Goal: Find specific page/section: Find specific page/section

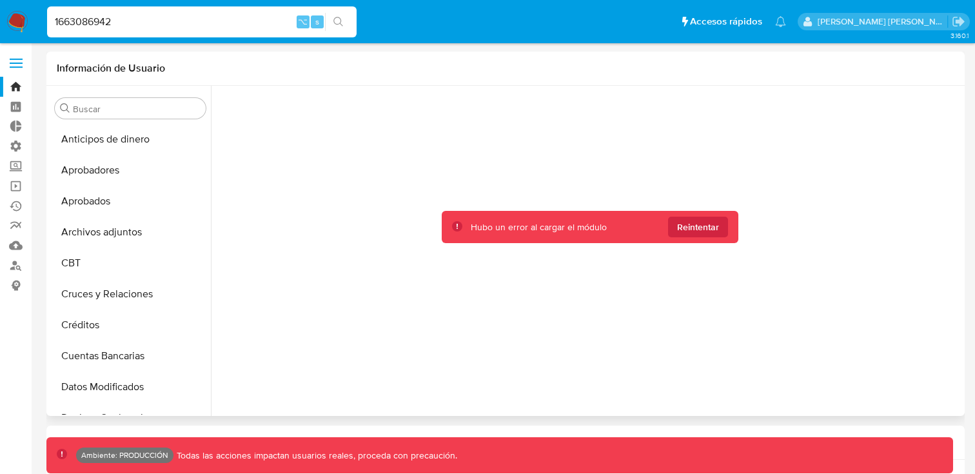
scroll to position [669, 0]
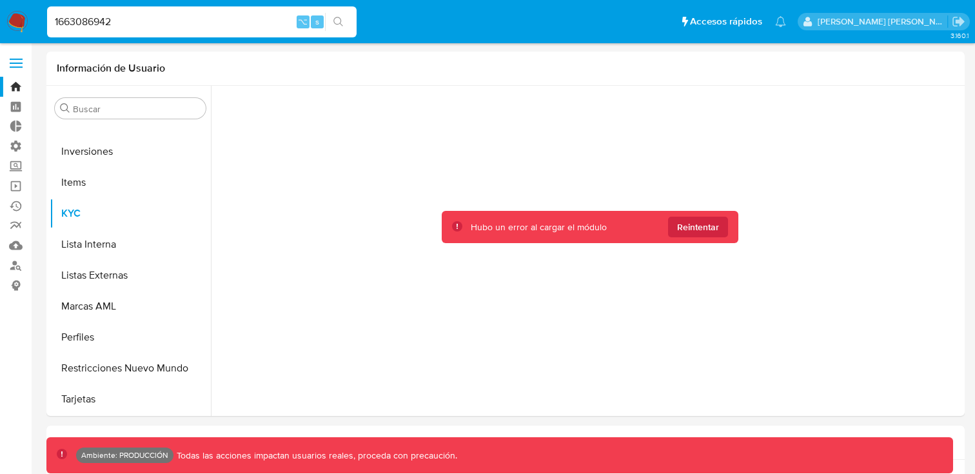
click at [137, 25] on input "1663086942" at bounding box center [202, 22] width 310 height 17
paste input "24537345"
type input "2453734542"
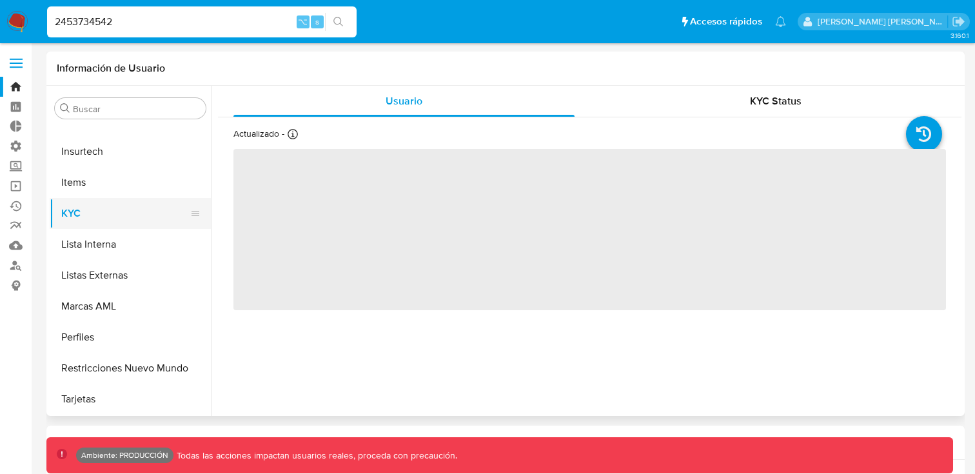
select select "10"
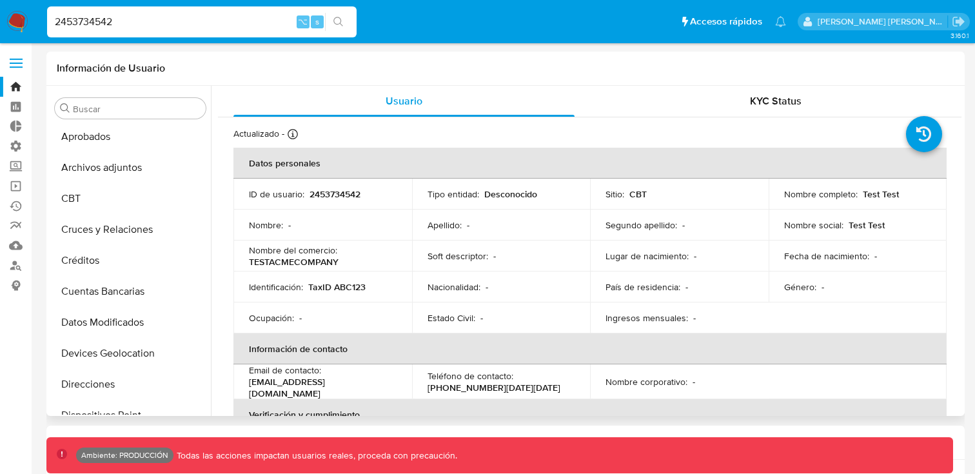
scroll to position [64, 0]
click at [107, 203] on button "CBT" at bounding box center [125, 199] width 151 height 31
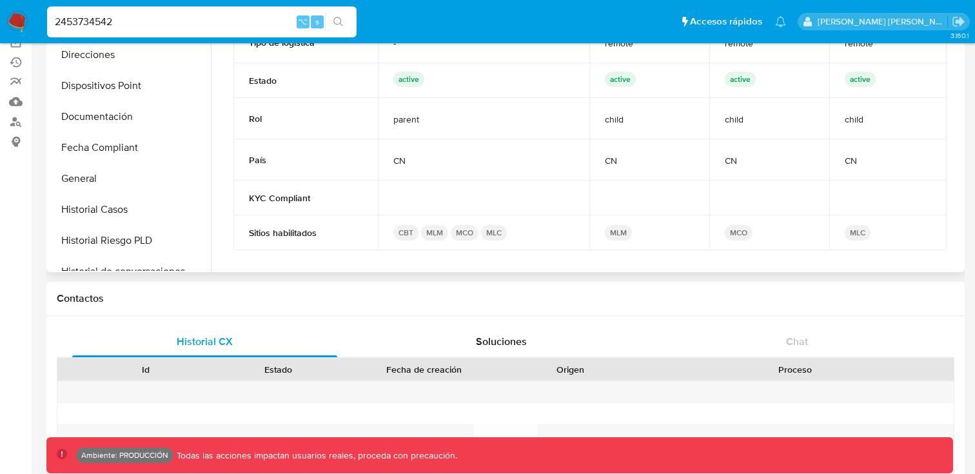
scroll to position [263, 0]
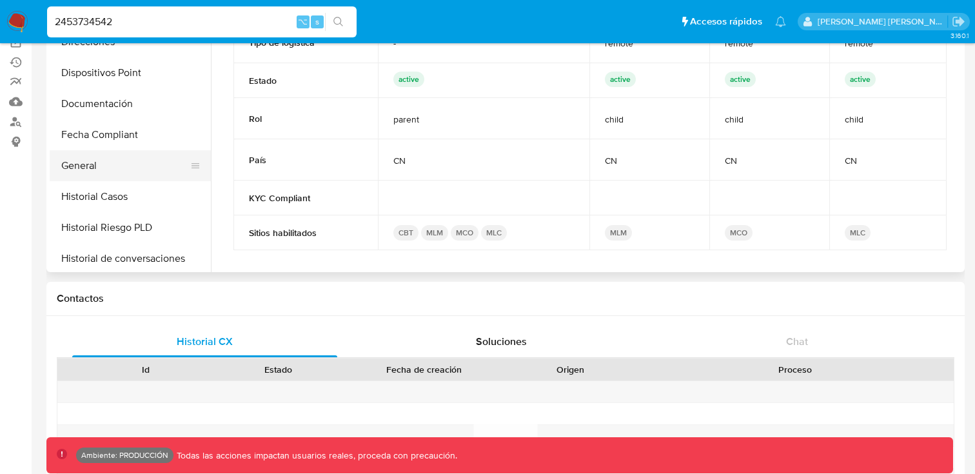
click at [124, 155] on button "General" at bounding box center [125, 165] width 151 height 31
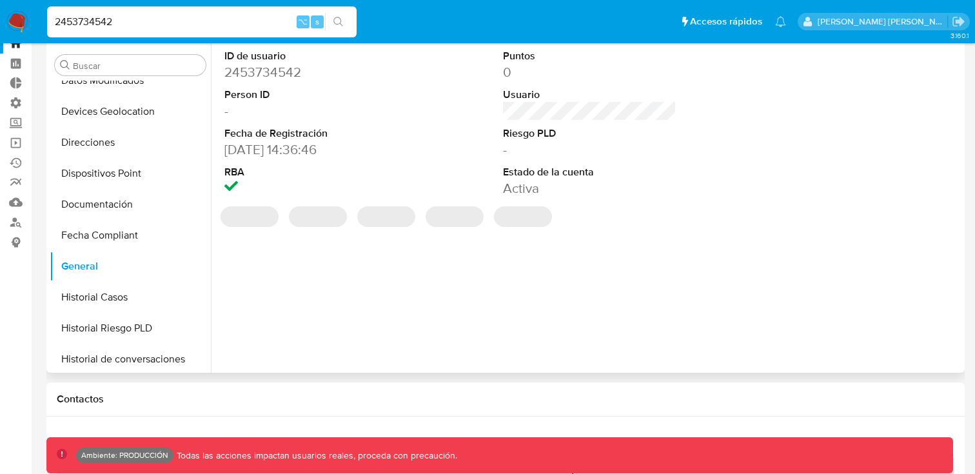
scroll to position [13, 0]
